Goal: Information Seeking & Learning: Learn about a topic

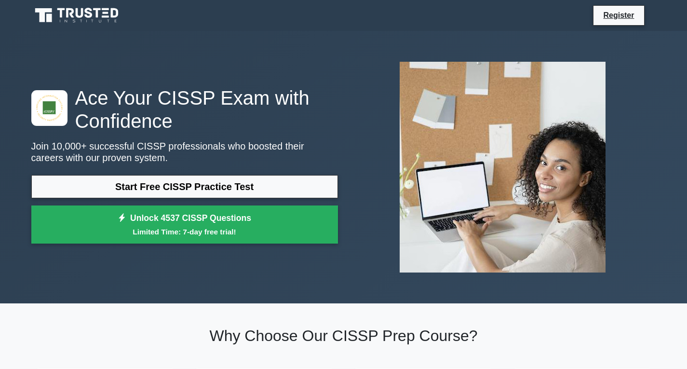
click at [101, 17] on icon at bounding box center [77, 15] width 93 height 18
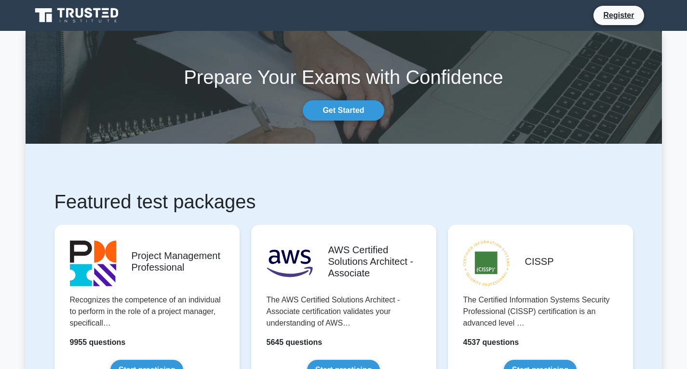
click at [90, 19] on icon at bounding box center [77, 15] width 93 height 18
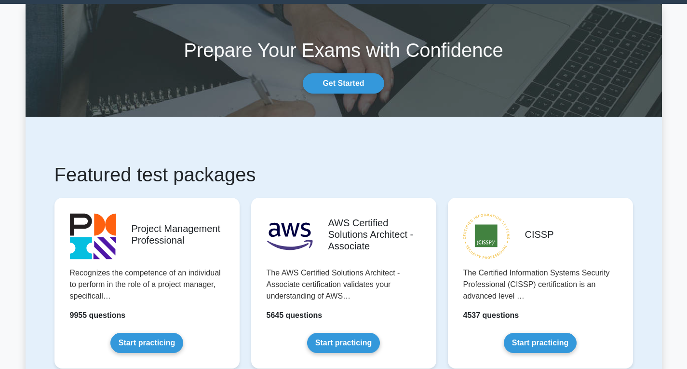
scroll to position [112, 0]
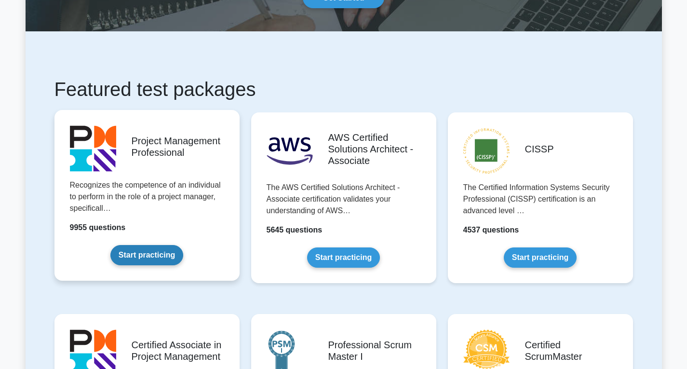
click at [170, 255] on link "Start practicing" at bounding box center [146, 255] width 73 height 20
